Goal: Information Seeking & Learning: Check status

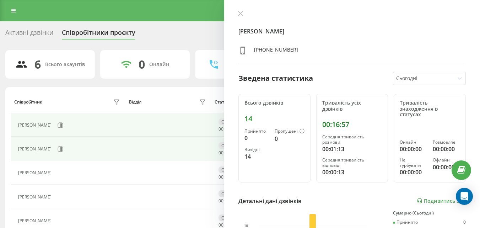
scroll to position [35, 0]
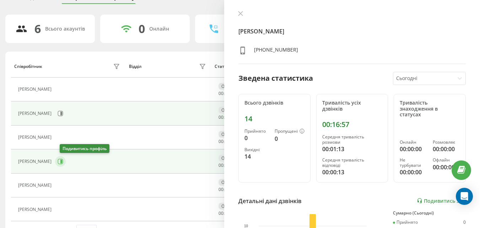
click at [63, 161] on icon at bounding box center [61, 161] width 6 height 6
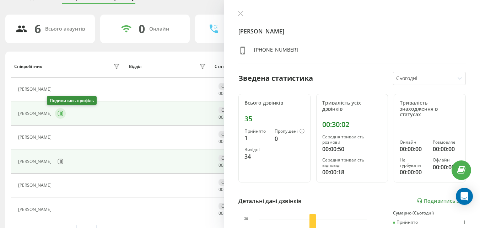
click at [60, 115] on icon at bounding box center [61, 113] width 2 height 4
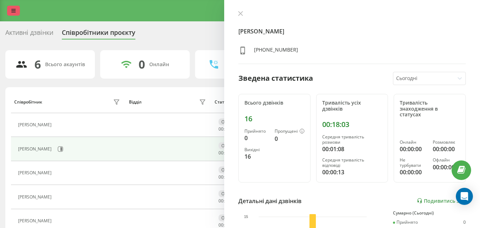
click at [11, 11] on link at bounding box center [13, 11] width 13 height 10
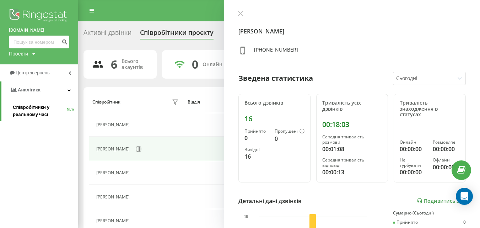
click at [39, 111] on span "Співробітники у реальному часі" at bounding box center [40, 111] width 54 height 14
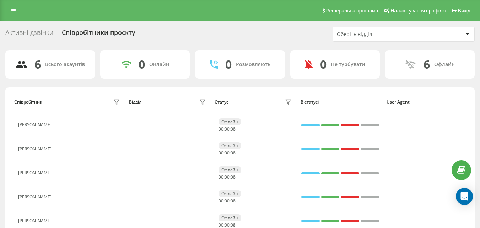
click at [16, 19] on div "Реферальна програма Налаштування профілю Вихід" at bounding box center [240, 10] width 480 height 21
click at [15, 11] on icon at bounding box center [13, 10] width 4 height 5
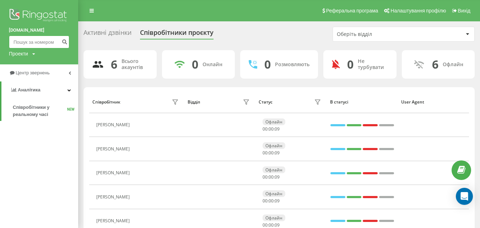
click at [35, 42] on input at bounding box center [39, 41] width 60 height 13
paste input "380509896146"
type input "380509896146"
click at [66, 39] on icon "submit" at bounding box center [64, 41] width 6 height 4
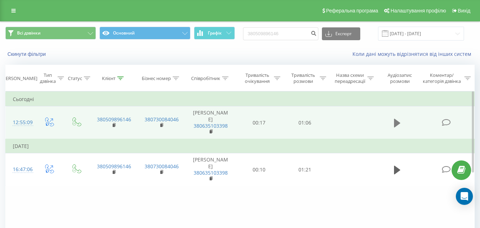
click at [398, 119] on icon at bounding box center [397, 123] width 6 height 9
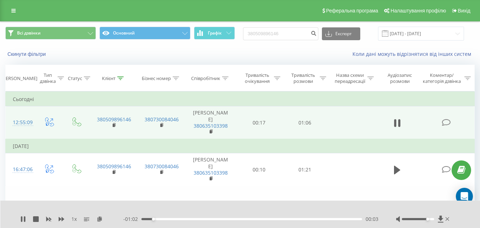
drag, startPoint x: 417, startPoint y: 219, endPoint x: 426, endPoint y: 218, distance: 8.6
click at [426, 218] on div "Accessibility label" at bounding box center [427, 218] width 3 height 3
click at [248, 218] on div "- 01:02 00:04 00:04" at bounding box center [250, 218] width 255 height 7
click at [248, 221] on div "- 01:01 00:04 00:04" at bounding box center [250, 218] width 255 height 7
click at [267, 219] on div "00:05" at bounding box center [251, 219] width 220 height 2
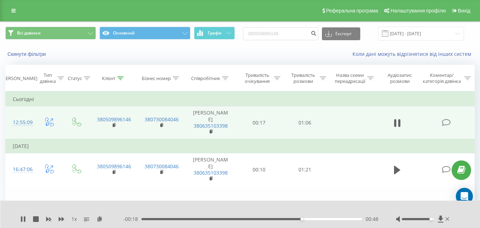
drag, startPoint x: 428, startPoint y: 219, endPoint x: 433, endPoint y: 218, distance: 5.4
click at [432, 218] on div "Accessibility label" at bounding box center [430, 218] width 3 height 3
click at [319, 219] on div "00:56" at bounding box center [251, 219] width 220 height 2
click at [311, 218] on div "00:51" at bounding box center [251, 219] width 220 height 2
click at [306, 218] on div "00:49" at bounding box center [251, 219] width 220 height 2
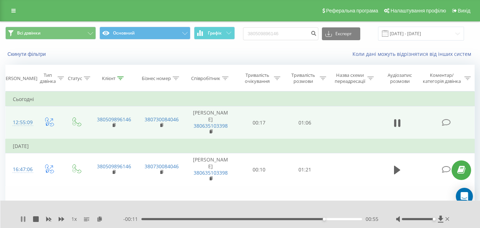
click at [23, 217] on icon at bounding box center [23, 219] width 6 height 6
click at [7, 13] on div "Реферальна програма Налаштування профілю Вихід" at bounding box center [240, 10] width 480 height 21
click at [14, 12] on icon at bounding box center [13, 10] width 4 height 5
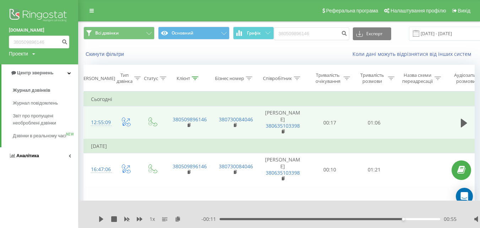
click at [38, 163] on link "Аналiтика" at bounding box center [39, 155] width 78 height 17
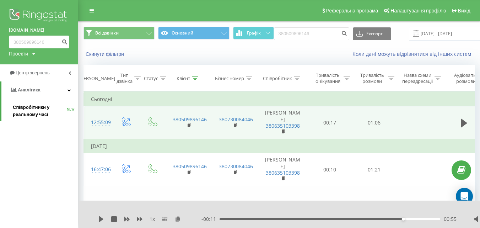
click at [24, 111] on span "Співробітники у реальному часі" at bounding box center [40, 111] width 54 height 14
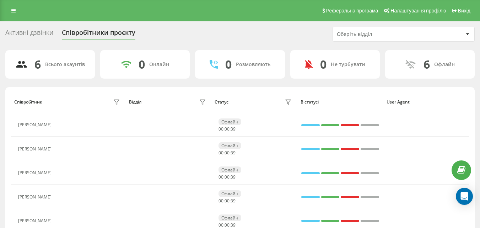
click at [23, 10] on div "Реферальна програма Налаштування профілю Вихід" at bounding box center [240, 10] width 480 height 21
drag, startPoint x: 13, startPoint y: 12, endPoint x: 19, endPoint y: 32, distance: 20.7
click at [13, 12] on icon at bounding box center [13, 10] width 4 height 5
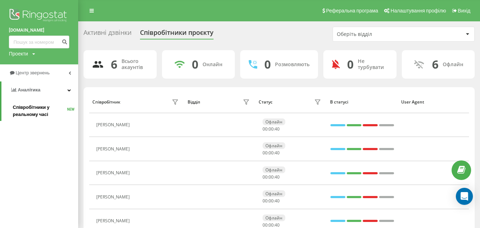
click at [34, 113] on span "Співробітники у реальному часі" at bounding box center [40, 111] width 54 height 14
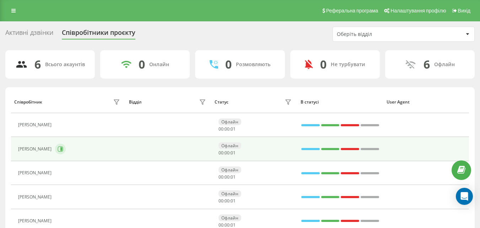
click at [58, 149] on icon at bounding box center [61, 149] width 6 height 6
